Goal: Information Seeking & Learning: Find specific fact

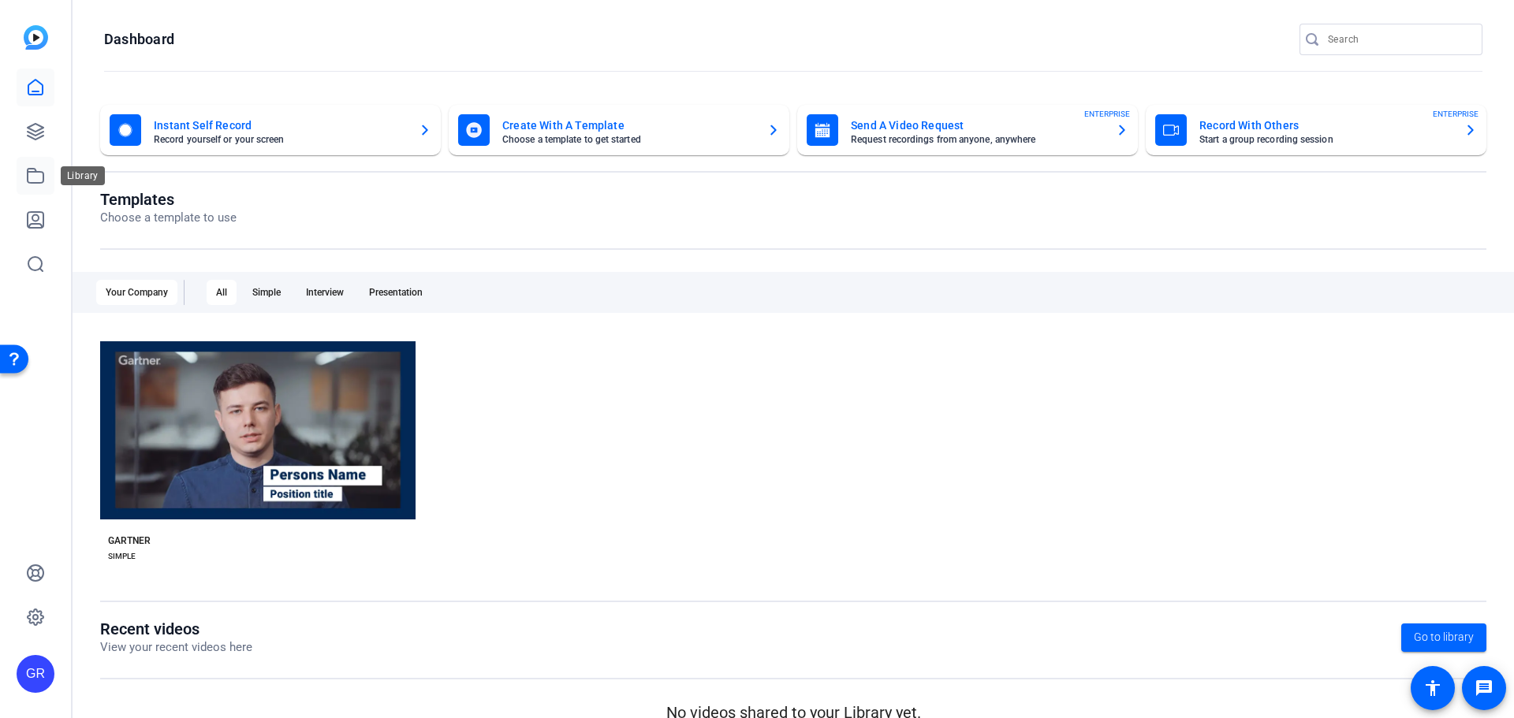
click at [32, 174] on icon at bounding box center [35, 175] width 19 height 19
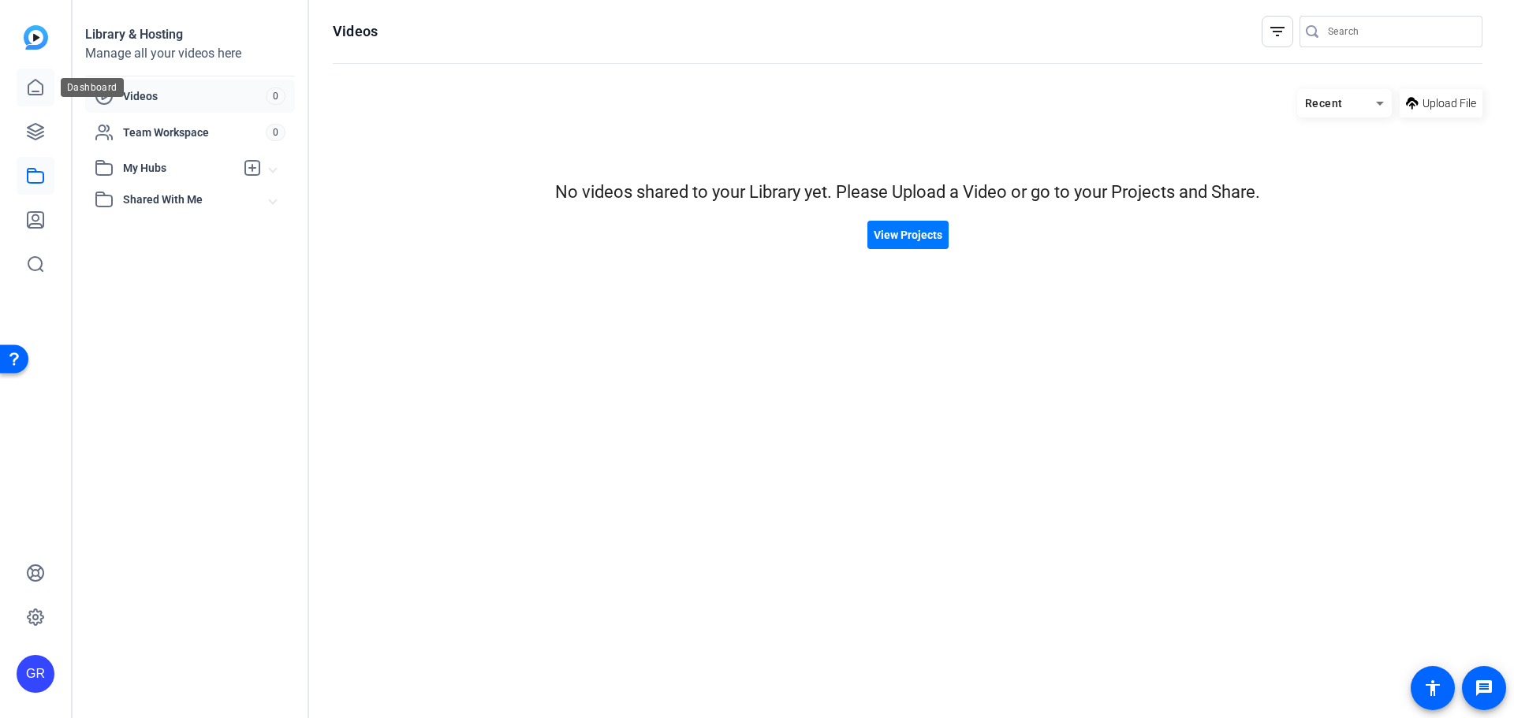
click at [35, 89] on icon at bounding box center [35, 87] width 19 height 19
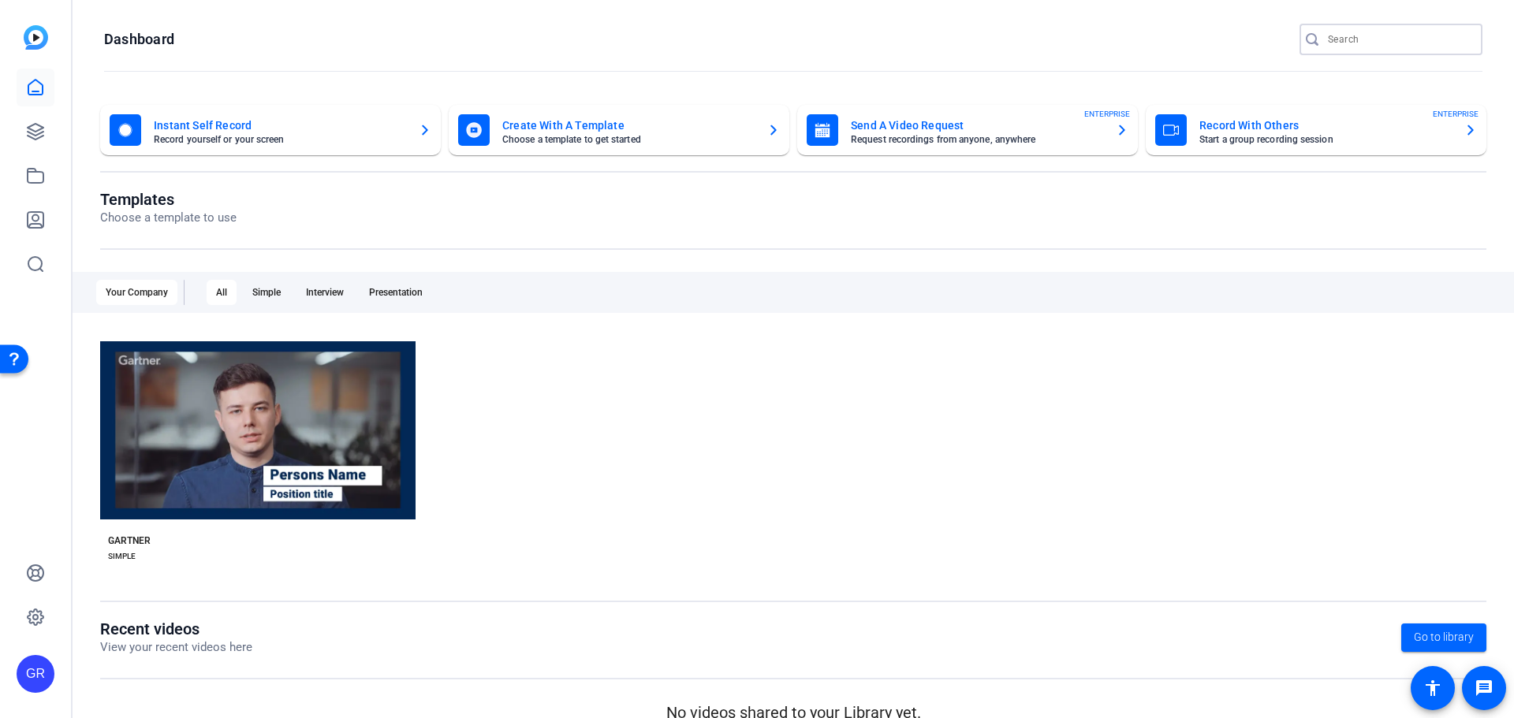
click at [1343, 47] on input "Search" at bounding box center [1399, 39] width 142 height 19
type input "[PERSON_NAME]"
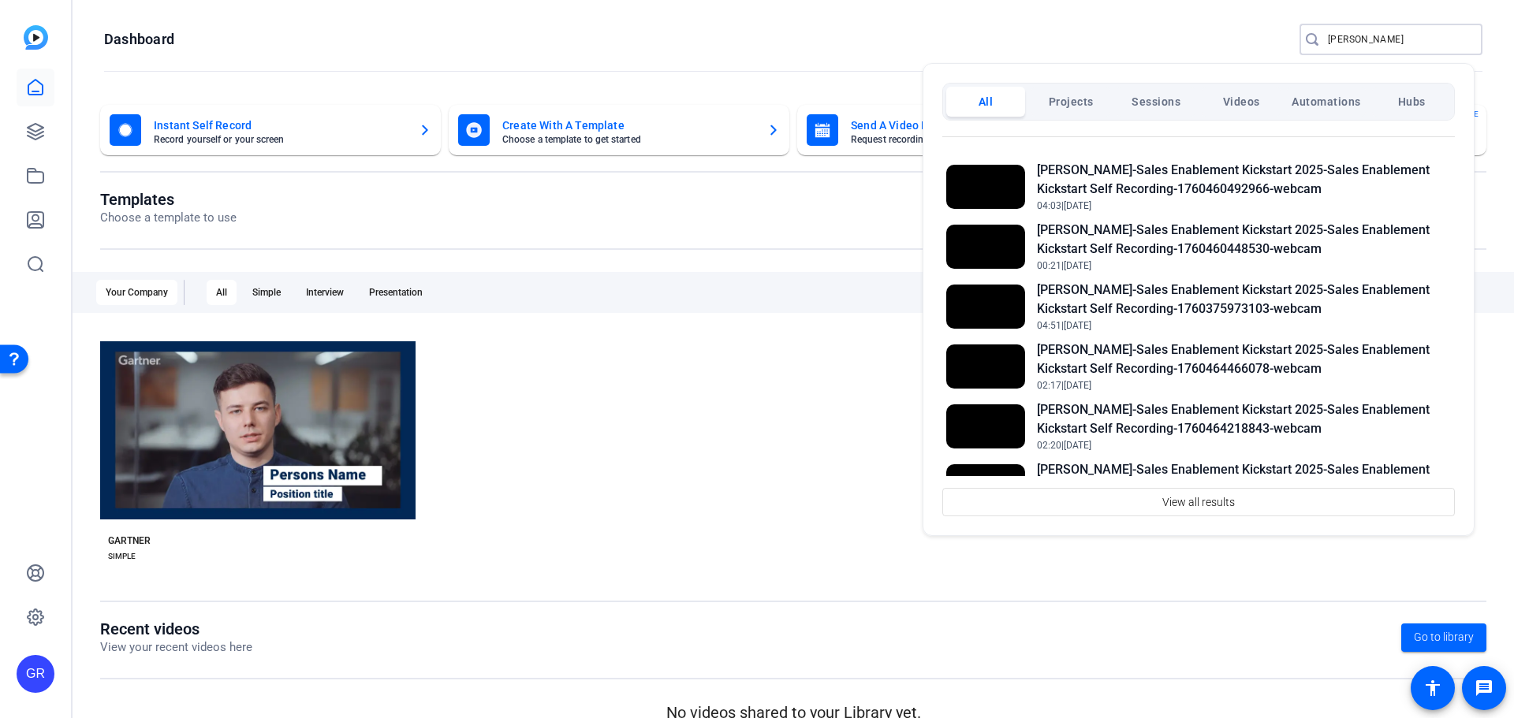
scroll to position [139, 0]
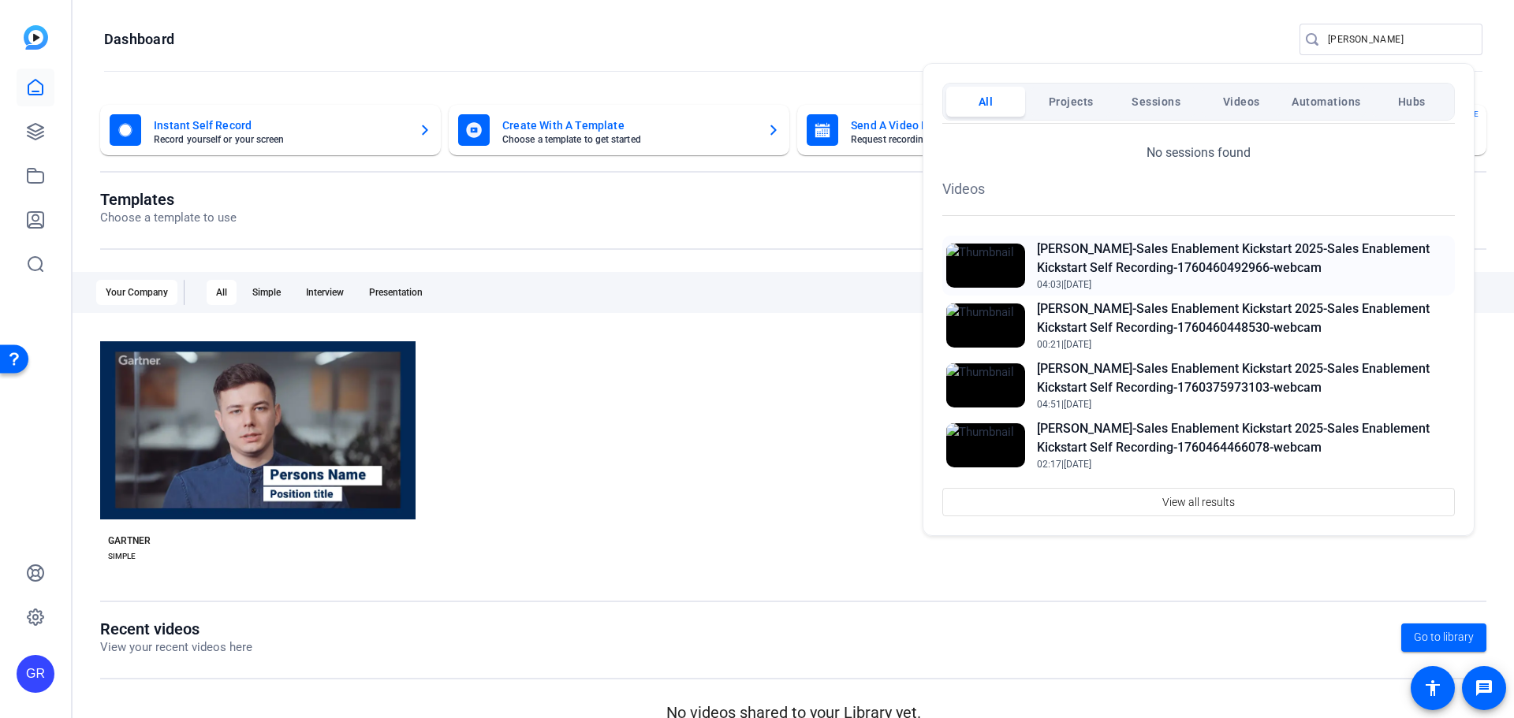
click at [1130, 247] on h2 "[PERSON_NAME]-Sales Enablement Kickstart 2025-Sales Enablement Kickstart Self R…" at bounding box center [1244, 259] width 414 height 38
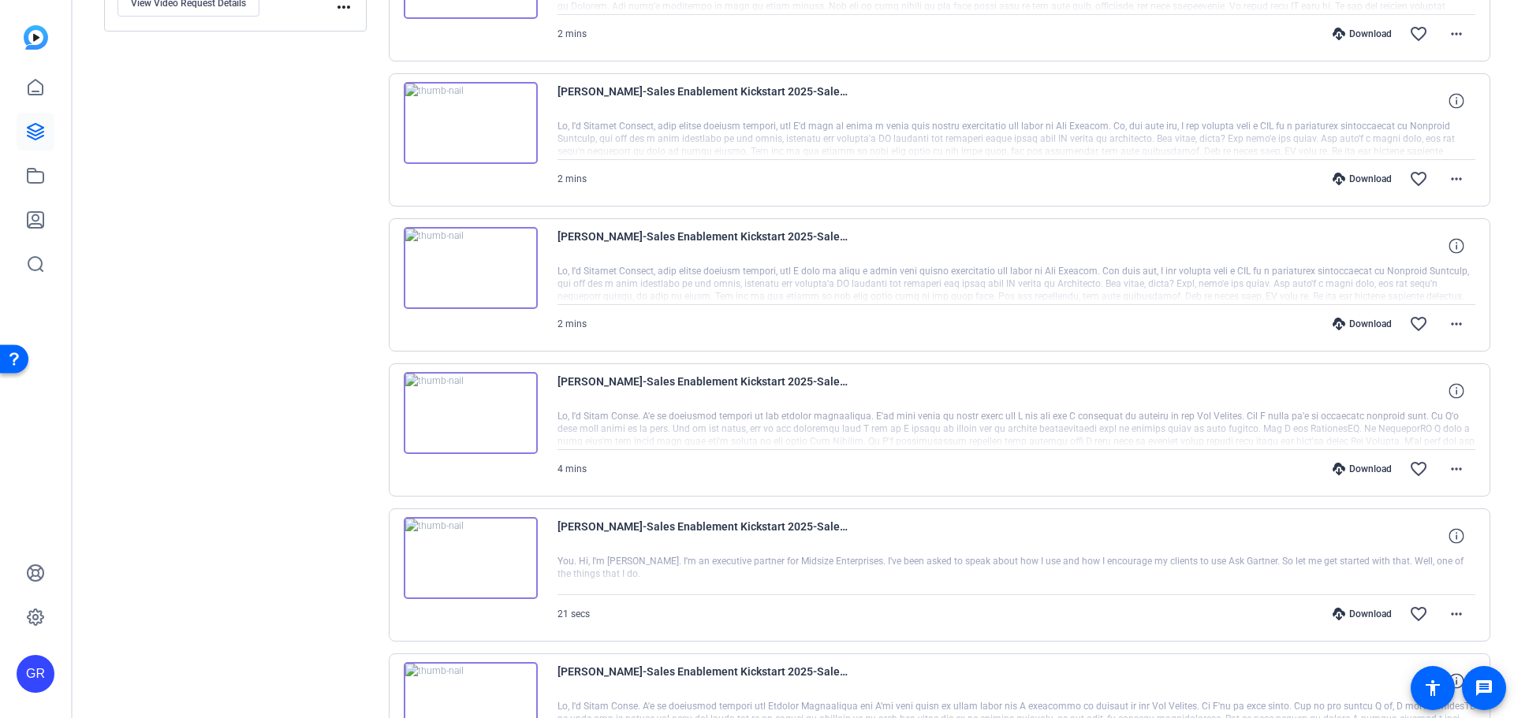
scroll to position [552, 0]
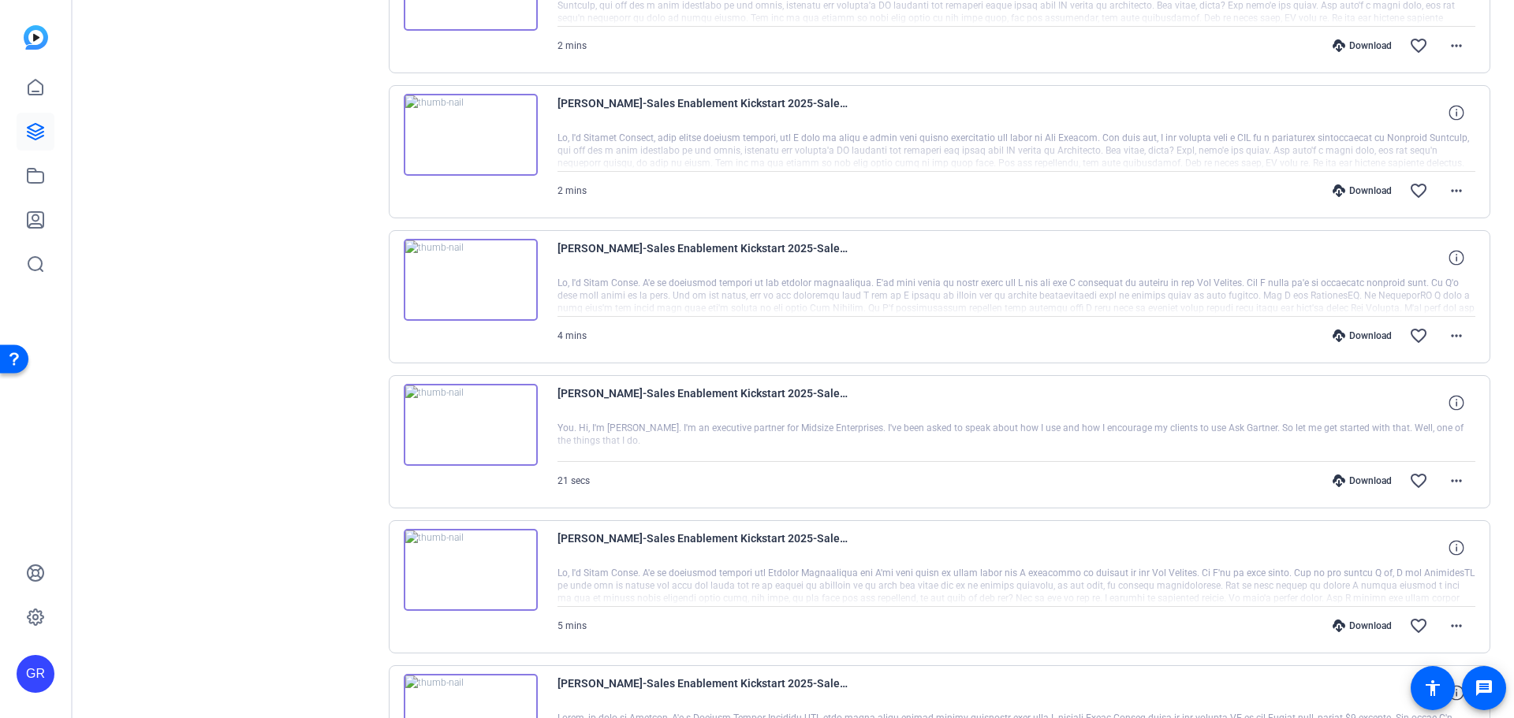
click at [468, 276] on img at bounding box center [471, 280] width 134 height 82
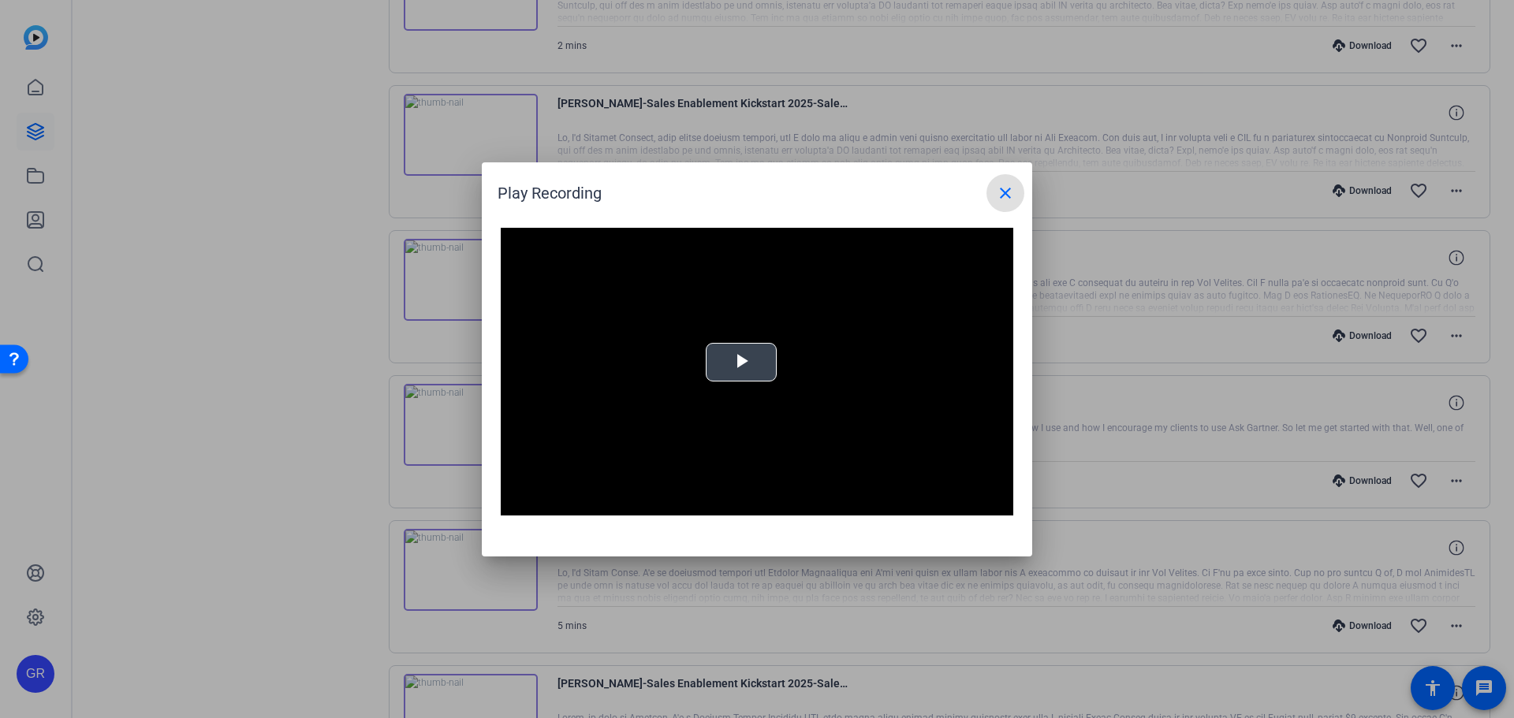
click at [741, 362] on span "Video Player" at bounding box center [741, 362] width 0 height 0
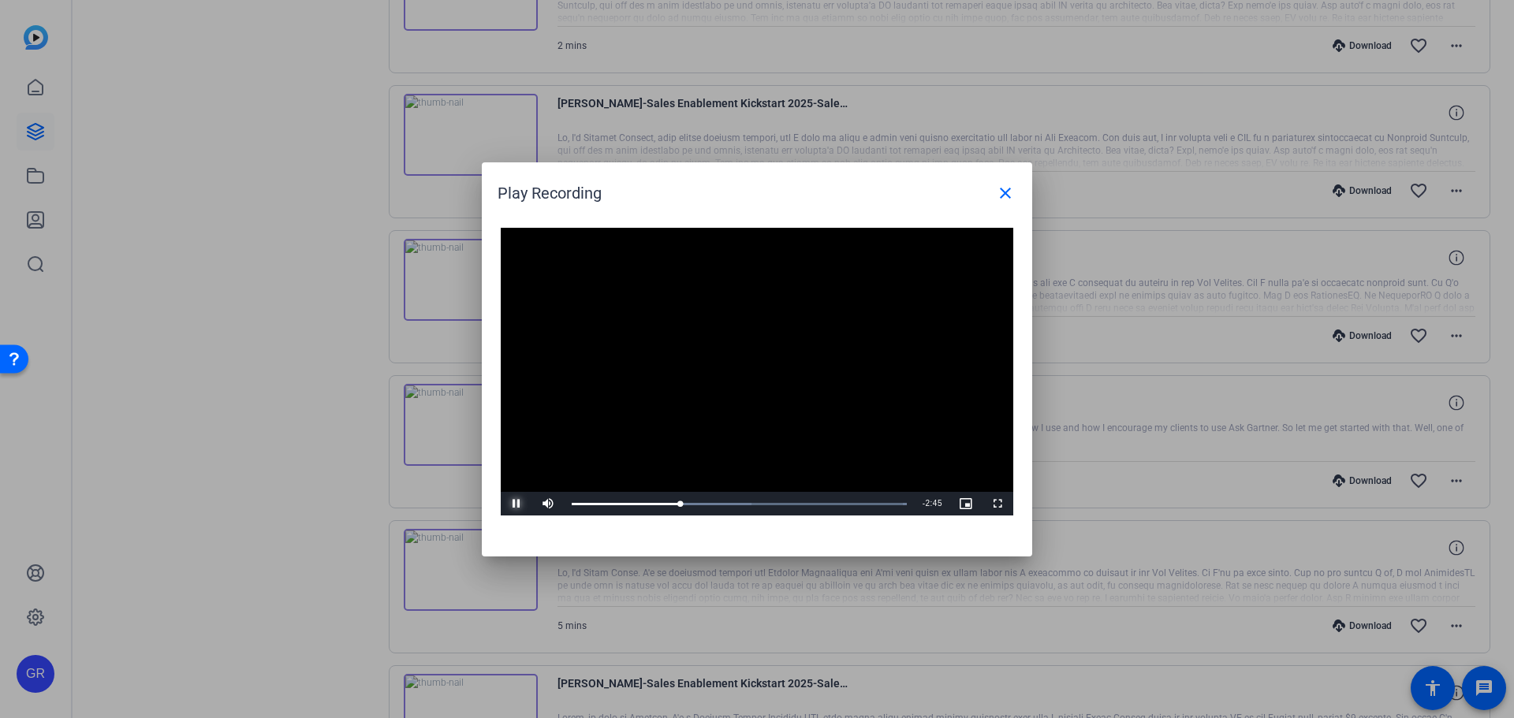
click at [519, 504] on span "Video Player" at bounding box center [517, 504] width 32 height 0
click at [1004, 195] on mat-icon "close" at bounding box center [1005, 193] width 19 height 19
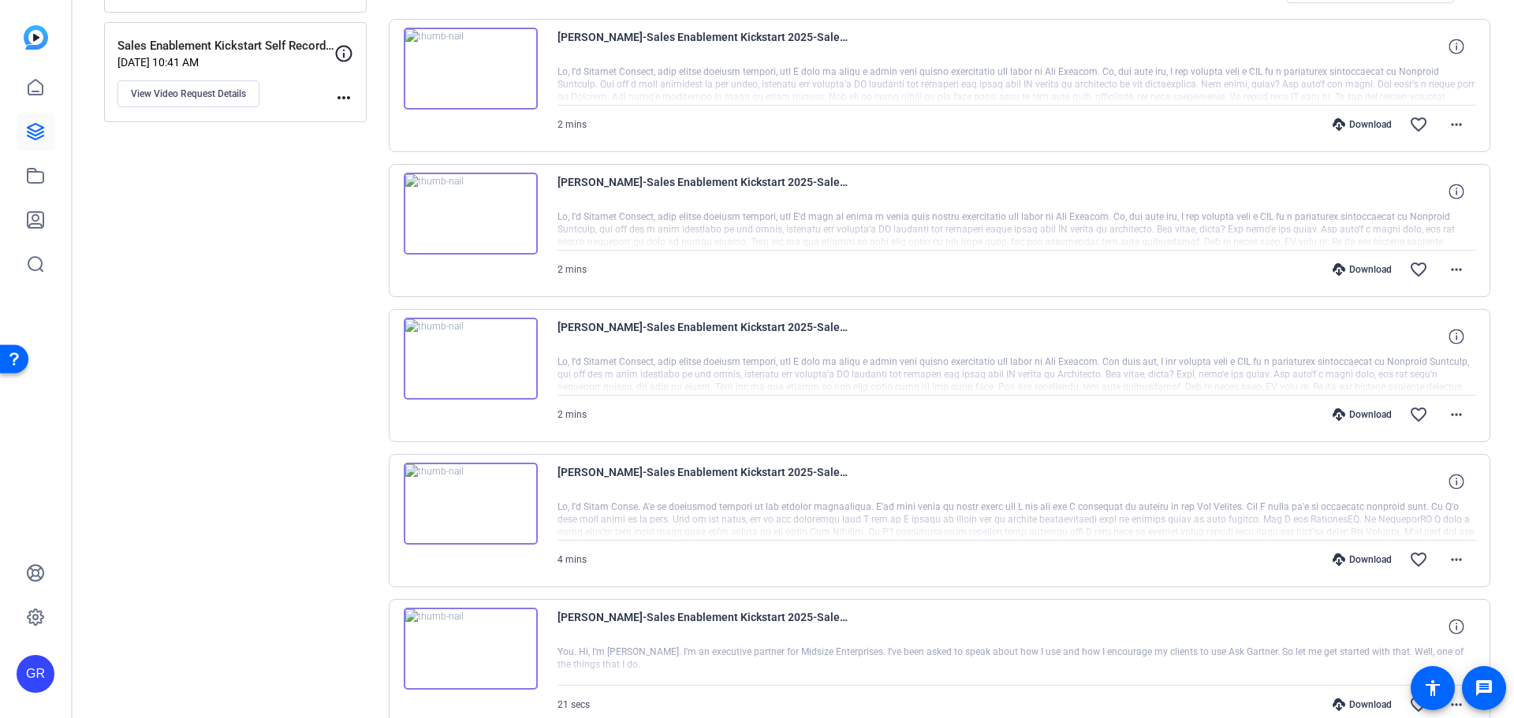
scroll to position [299, 0]
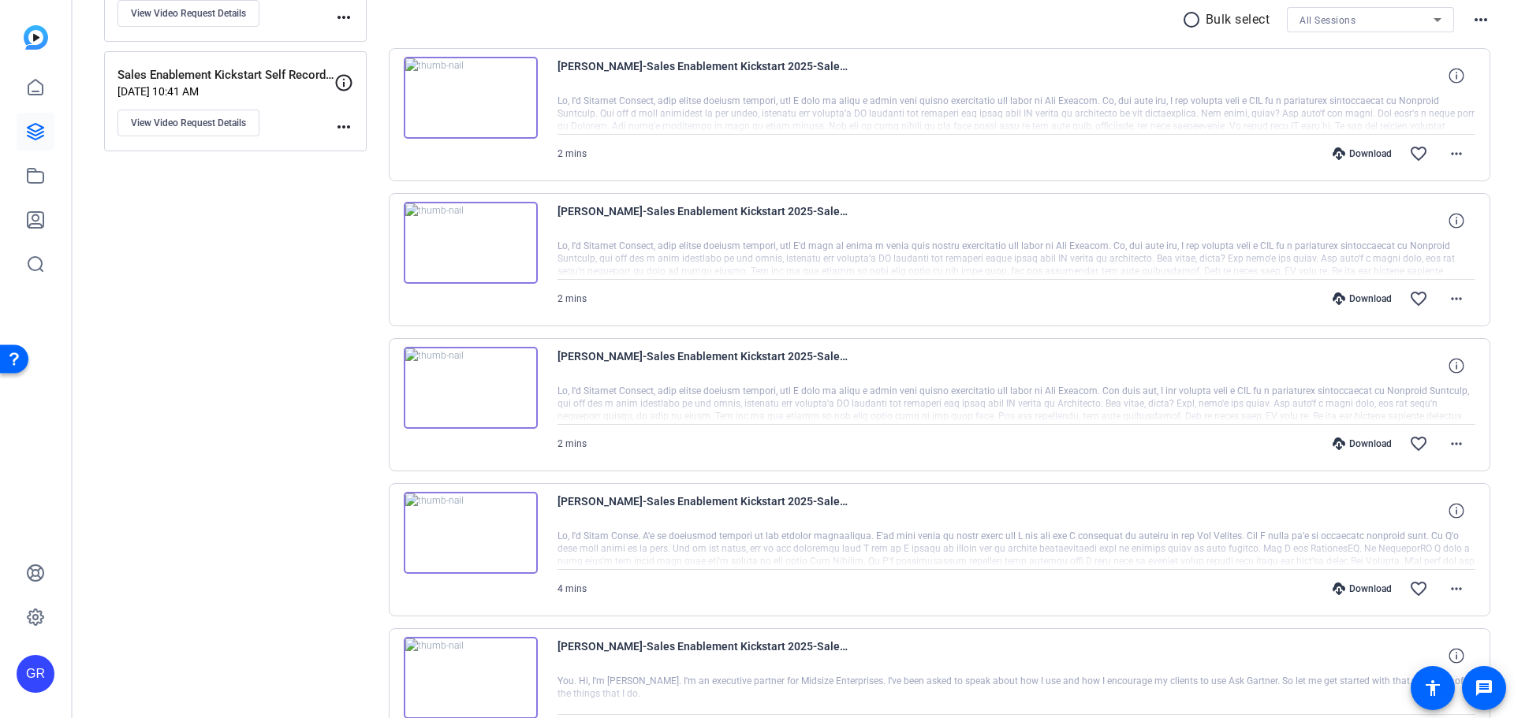
click at [467, 529] on img at bounding box center [471, 533] width 134 height 82
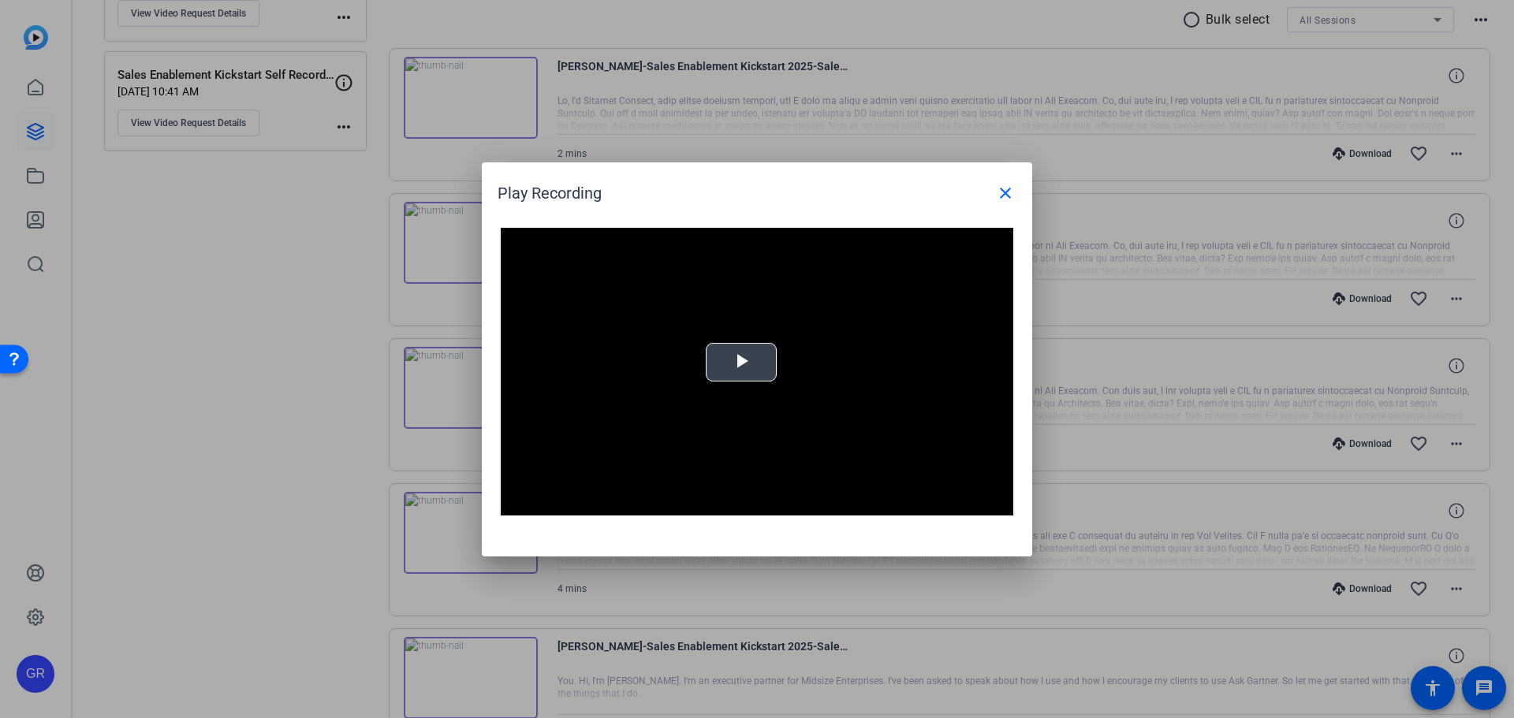
click at [741, 362] on span "Video Player" at bounding box center [741, 362] width 0 height 0
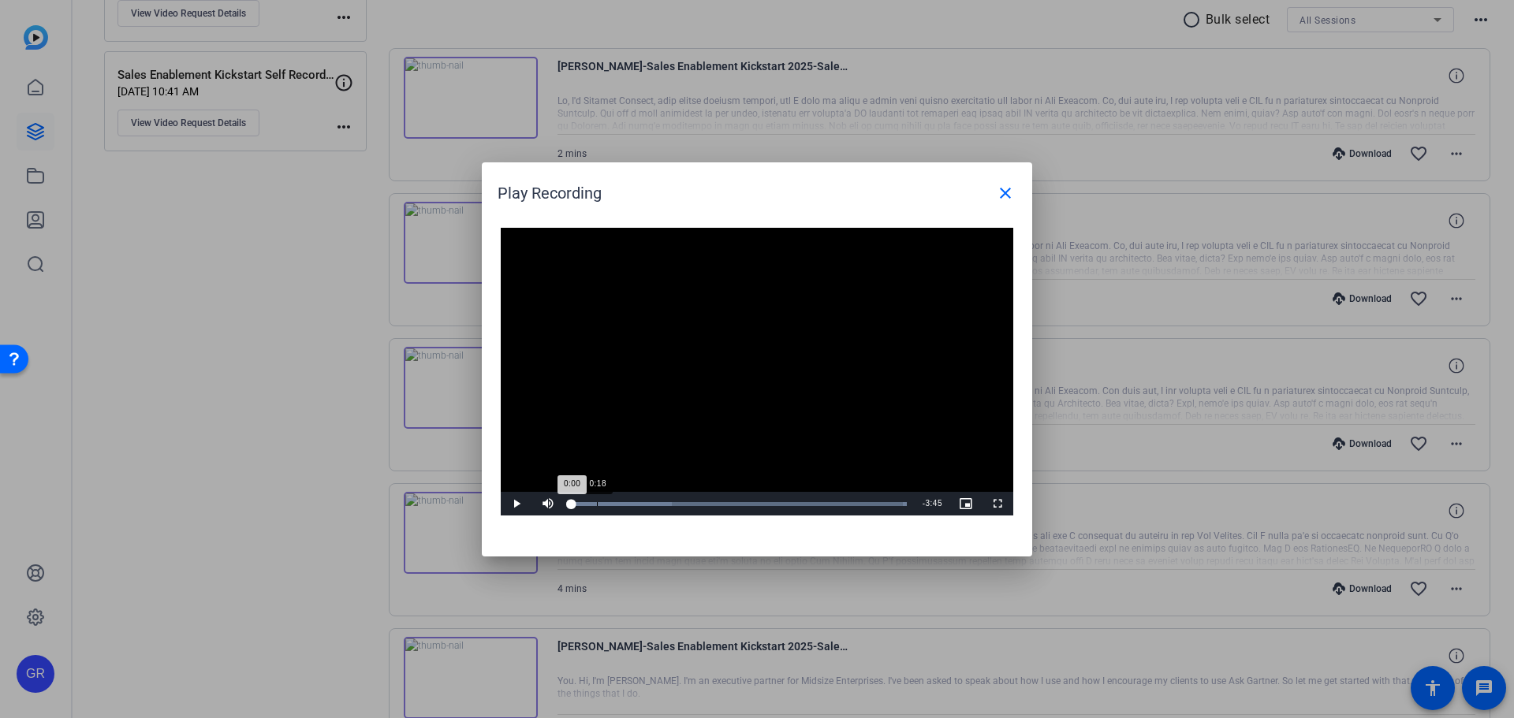
click at [597, 505] on div "Loaded : 100.00% 0:18 0:00" at bounding box center [739, 504] width 335 height 4
click at [1004, 192] on mat-icon "close" at bounding box center [1005, 193] width 19 height 19
